Goal: Transaction & Acquisition: Purchase product/service

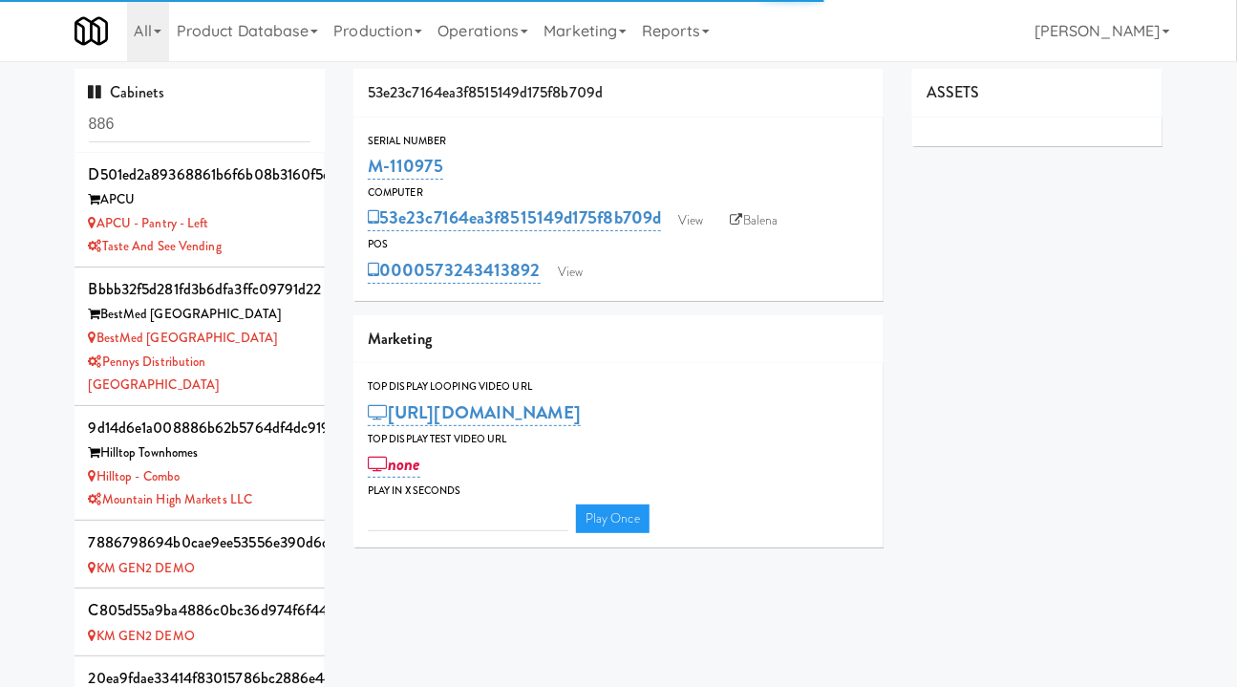
scroll to position [467, 0]
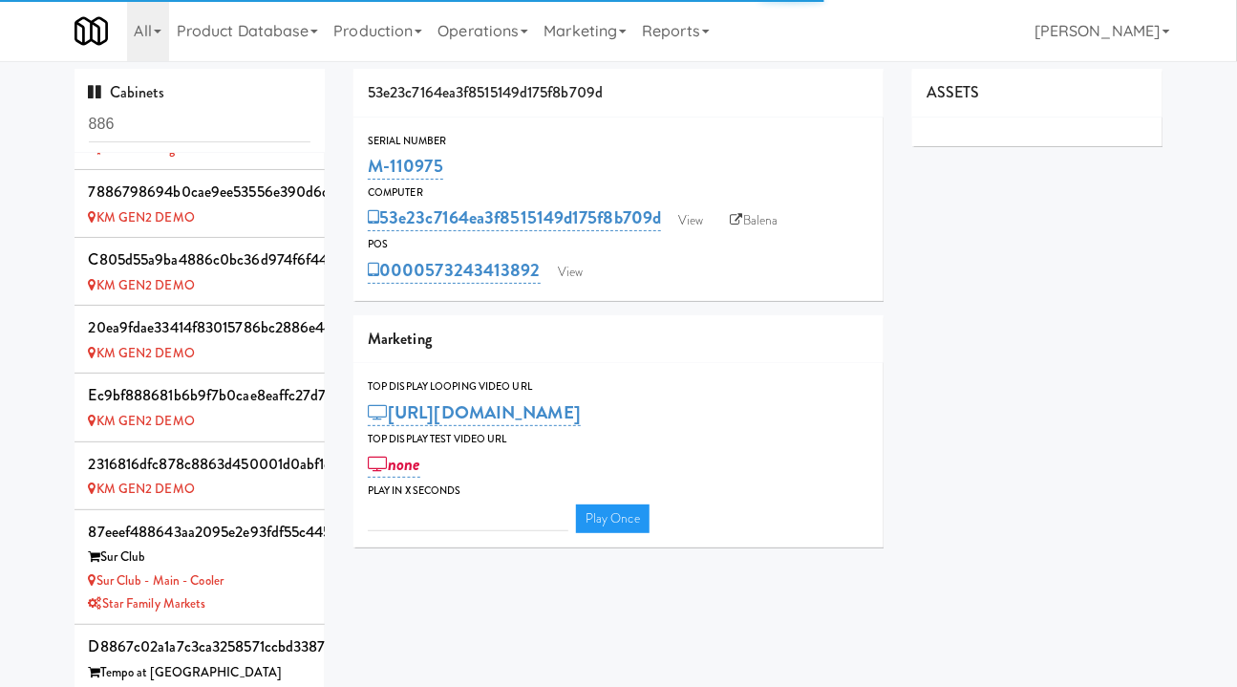
type input "3"
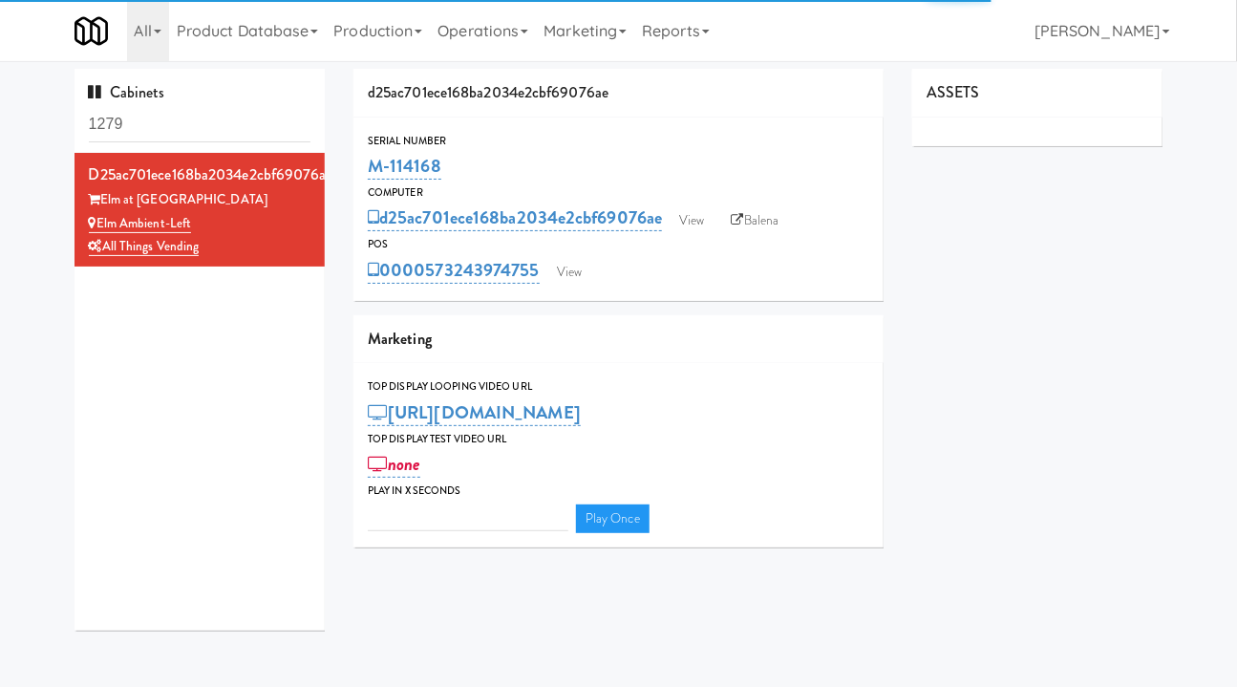
type input "3"
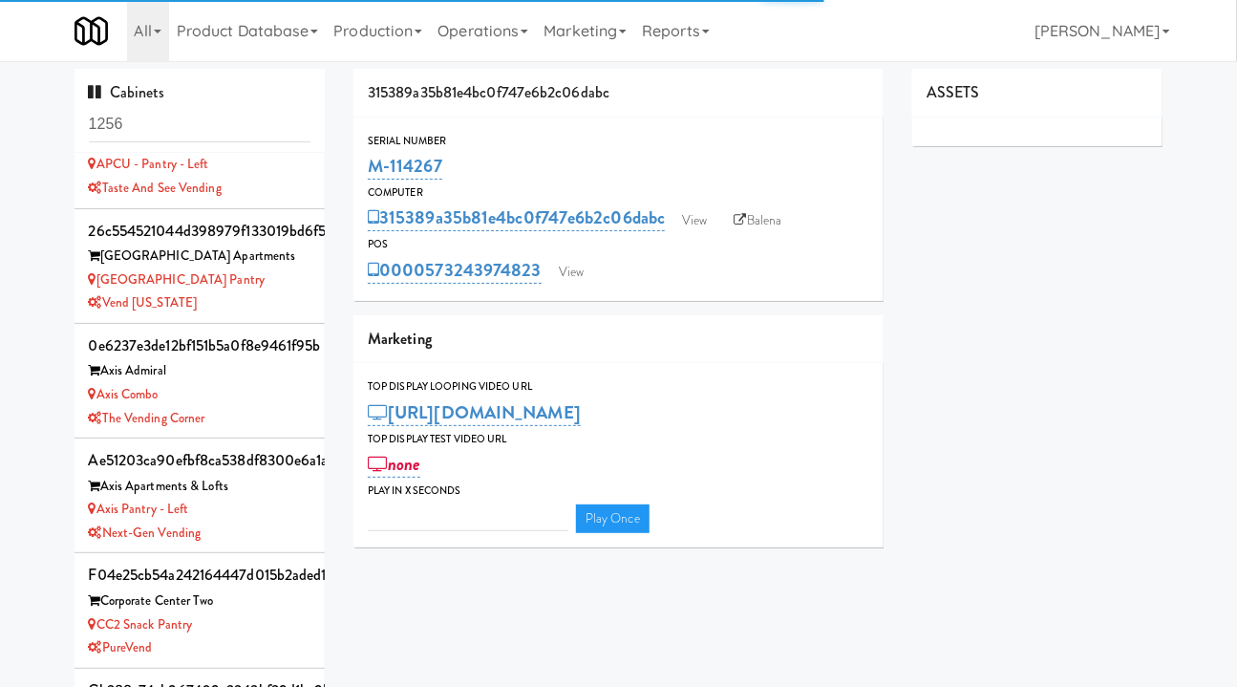
type input "3"
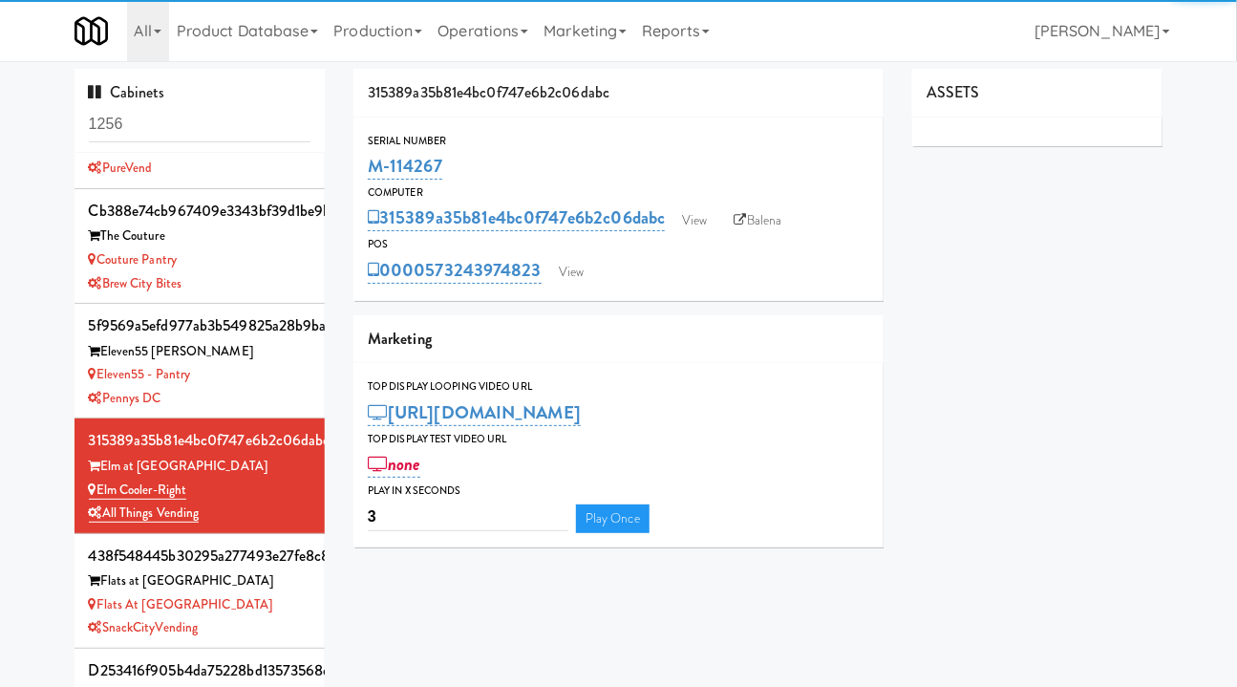
scroll to position [1774, 0]
